Goal: Information Seeking & Learning: Learn about a topic

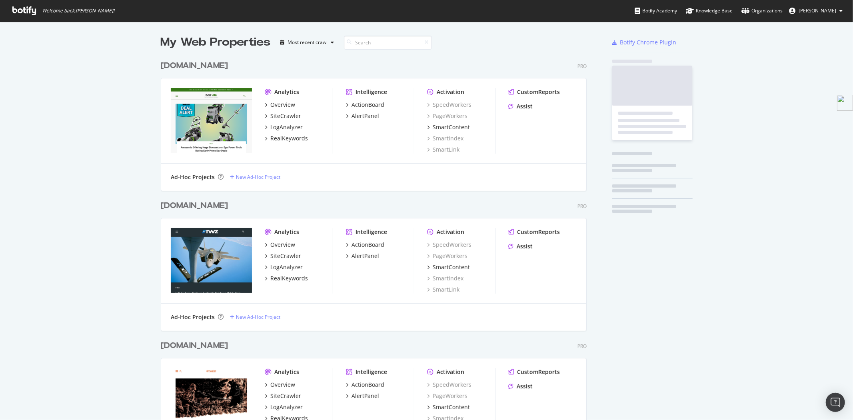
scroll to position [1789, 426]
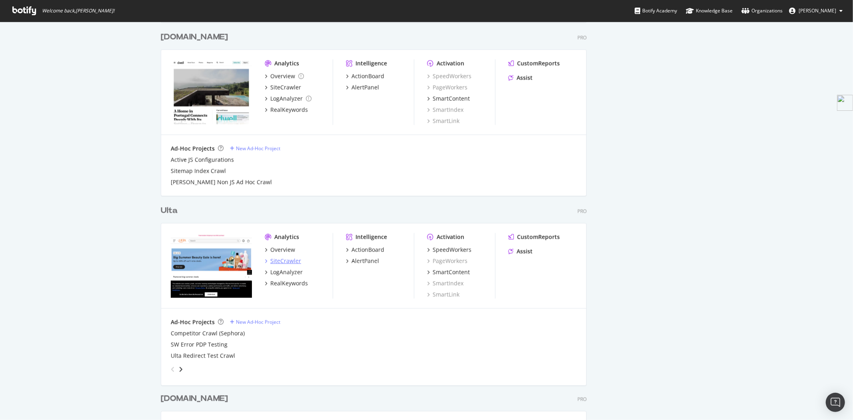
click at [282, 258] on div "SiteCrawler" at bounding box center [285, 261] width 31 height 8
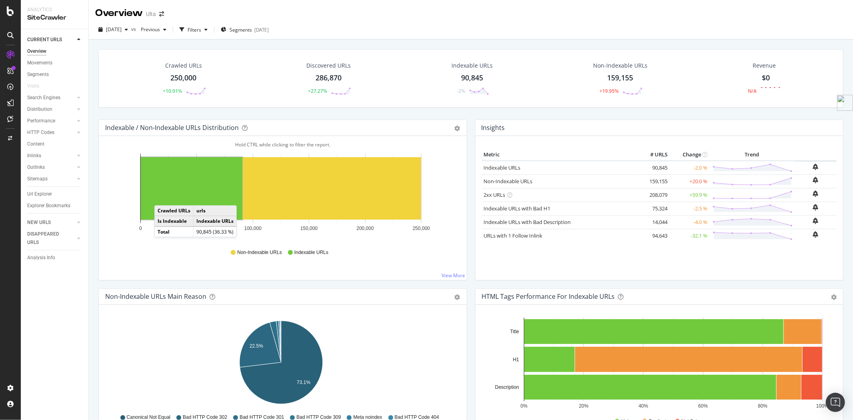
click at [180, 66] on div "Crawled URLs" at bounding box center [183, 66] width 37 height 8
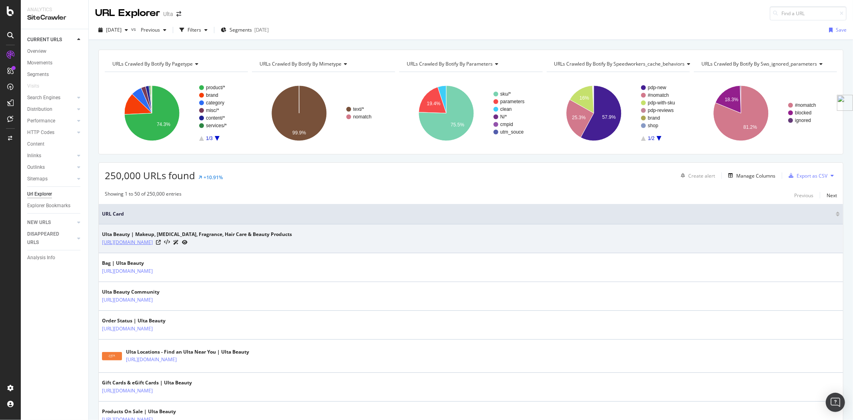
click at [121, 242] on link "https://www.ulta.com/" at bounding box center [127, 242] width 51 height 8
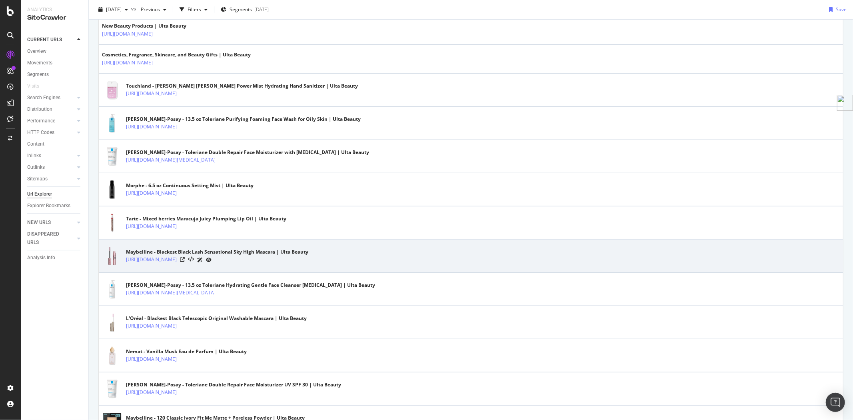
scroll to position [444, 0]
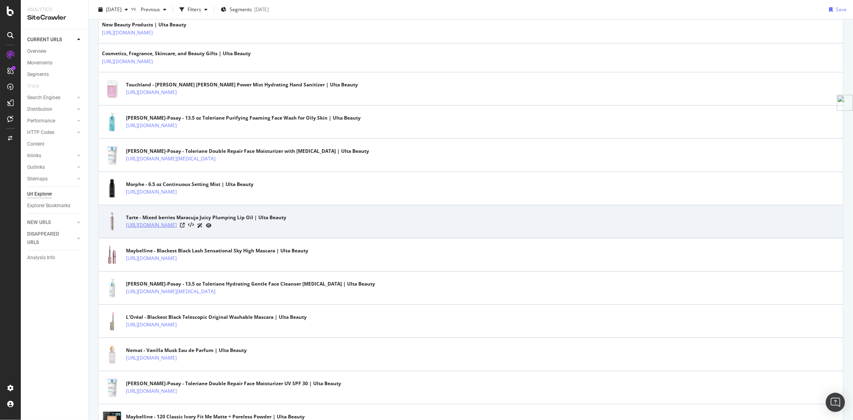
click at [177, 225] on link "https://www.ulta.com/p/maracuja-juicy-plumping-lip-oil-pimprod2045488?sku=26247…" at bounding box center [151, 225] width 51 height 8
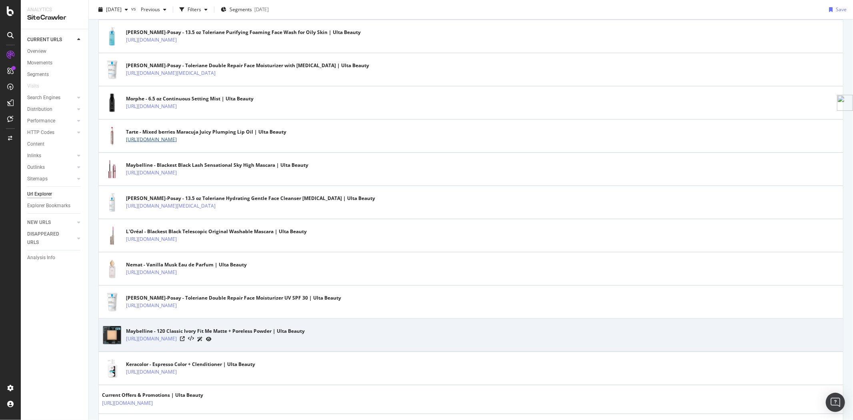
scroll to position [578, 0]
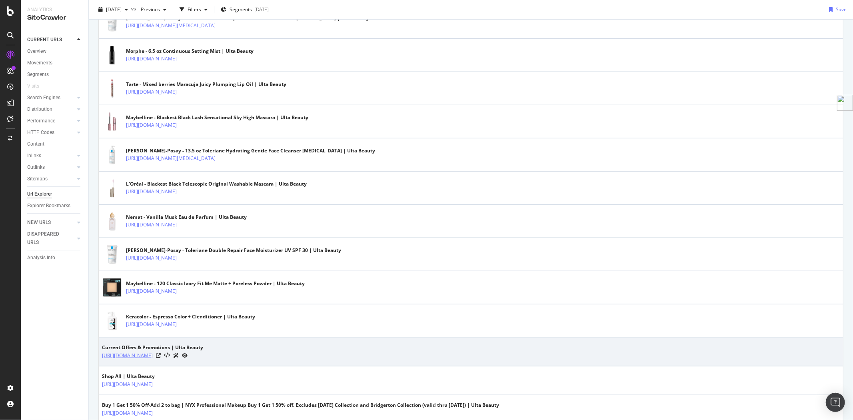
click at [153, 357] on link "[URL][DOMAIN_NAME]" at bounding box center [127, 356] width 51 height 8
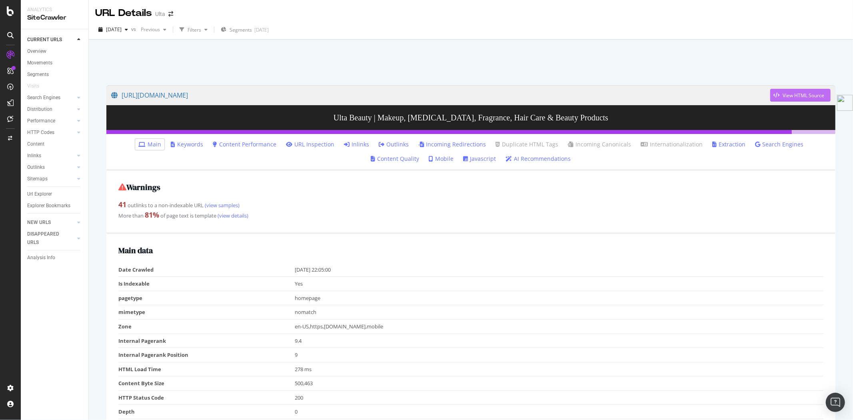
click at [791, 90] on div "View HTML Source" at bounding box center [798, 95] width 54 height 12
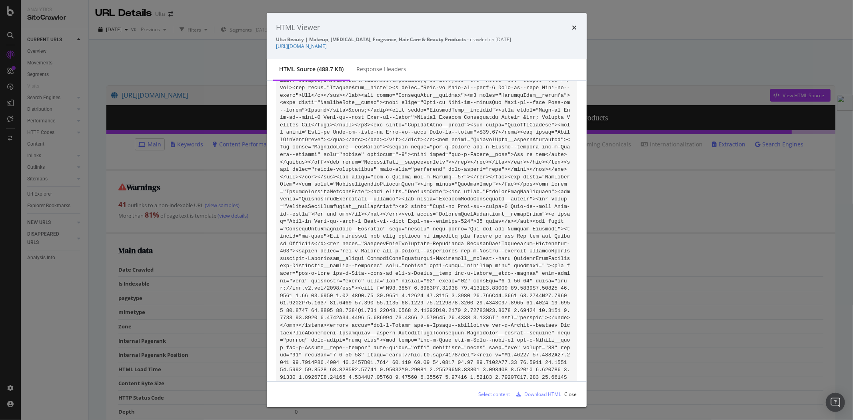
scroll to position [32624, 0]
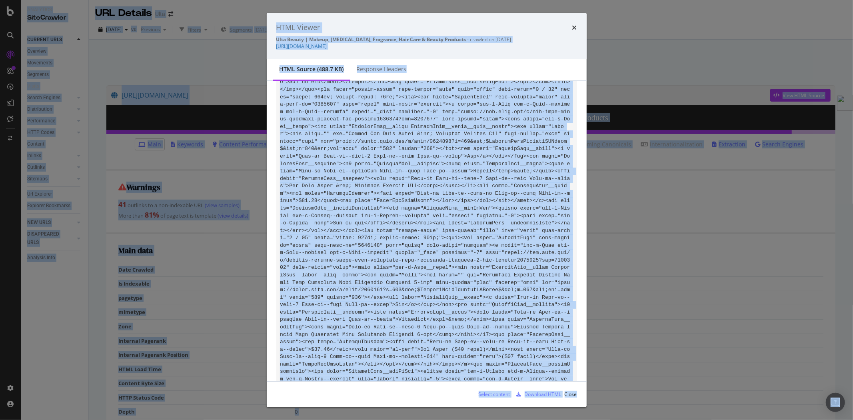
copy body "Analytics SiteCrawler CURRENT URLS Overview Movements Segments Visits Search En…"
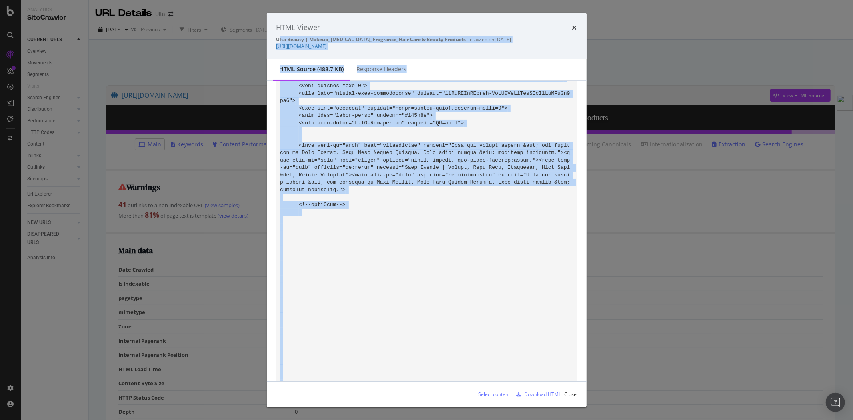
scroll to position [0, 0]
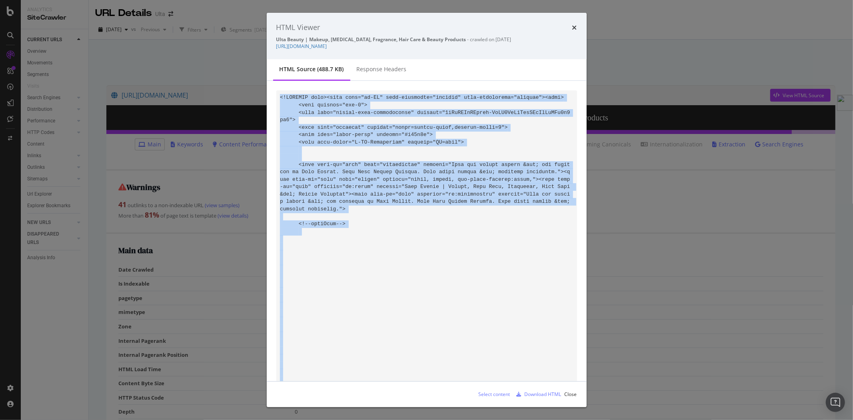
drag, startPoint x: 419, startPoint y: 363, endPoint x: 274, endPoint y: 98, distance: 302.0
click at [274, 98] on div "modal" at bounding box center [427, 231] width 320 height 300
copy code "<!DOCTYPE html><html lang="en-US" data-whatinput="initial" data-whatintent="ini…"
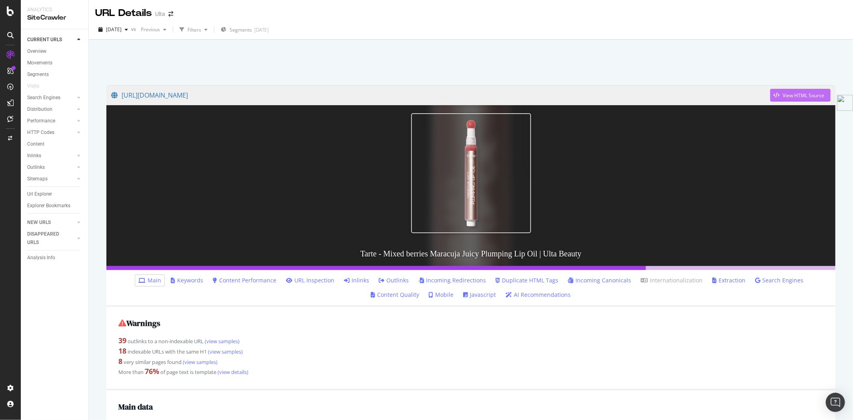
click at [795, 98] on div "View HTML Source" at bounding box center [804, 95] width 42 height 7
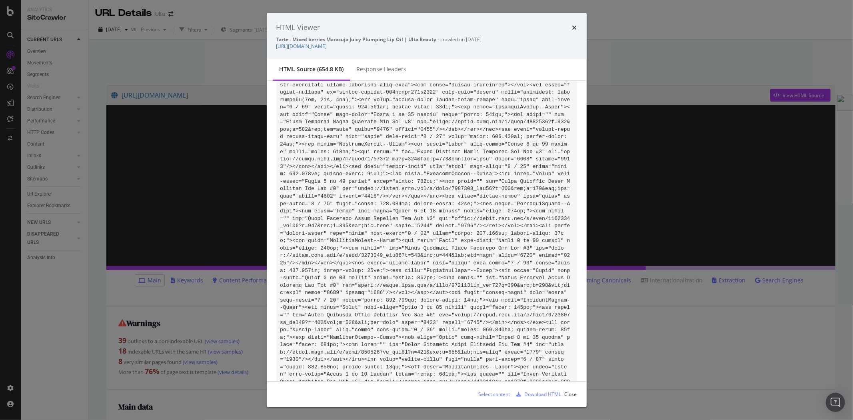
scroll to position [32187, 0]
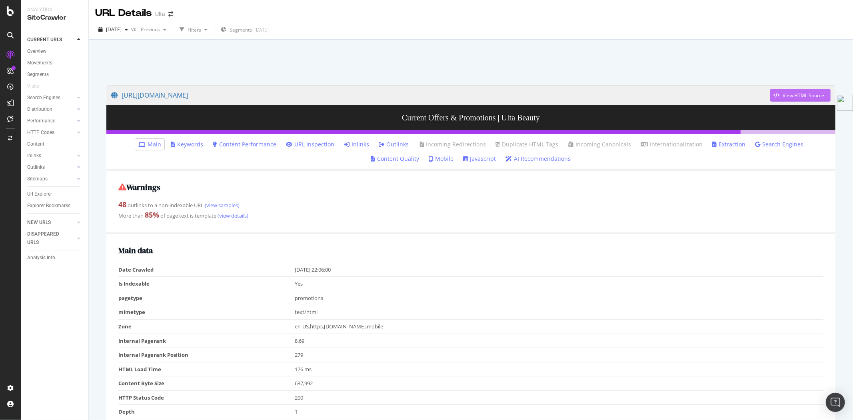
click at [799, 95] on div "View HTML Source" at bounding box center [804, 95] width 42 height 7
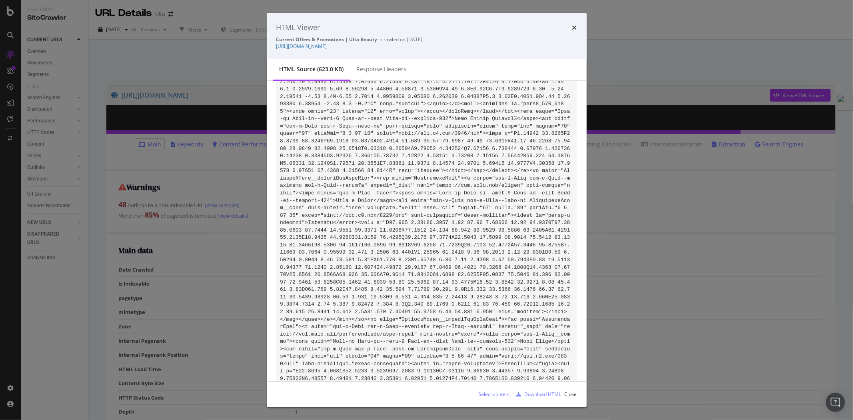
drag, startPoint x: 423, startPoint y: 230, endPoint x: 318, endPoint y: 238, distance: 105.1
drag, startPoint x: 316, startPoint y: 310, endPoint x: 501, endPoint y: 329, distance: 185.7
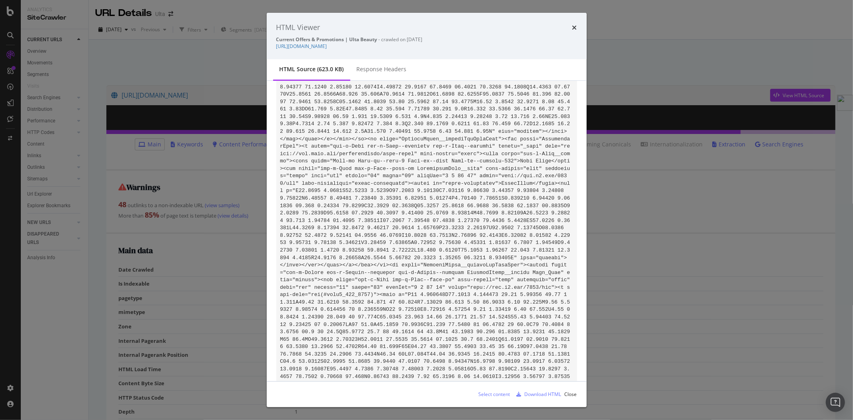
scroll to position [20947, 0]
drag, startPoint x: 422, startPoint y: 230, endPoint x: 353, endPoint y: 352, distance: 140.8
copy code "<h1 class="MainWrapper__webAccessibleTitle">Featured Deals</h1><div class="Grid…"
click at [327, 46] on link "[URL][DOMAIN_NAME]" at bounding box center [301, 46] width 51 height 7
